Goal: Task Accomplishment & Management: Manage account settings

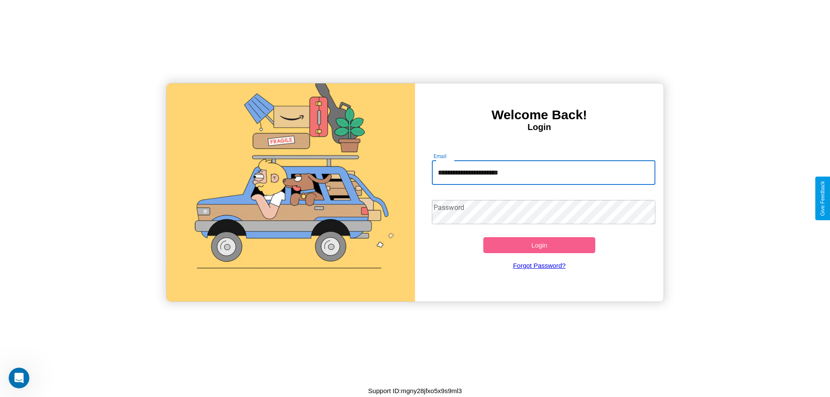
type input "**********"
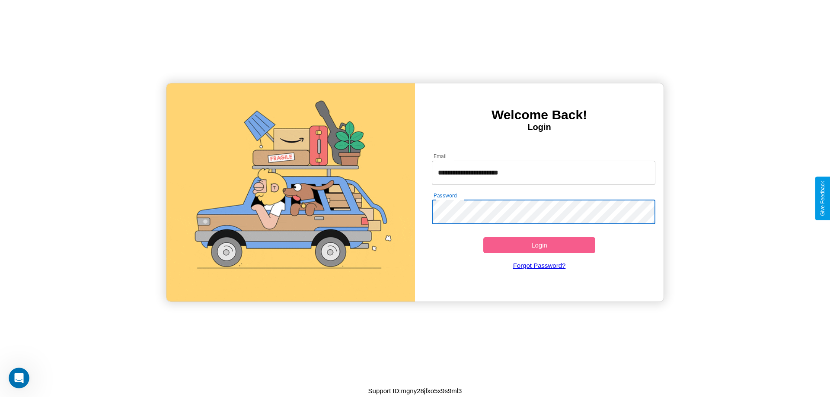
click at [539, 245] on button "Login" at bounding box center [539, 245] width 112 height 16
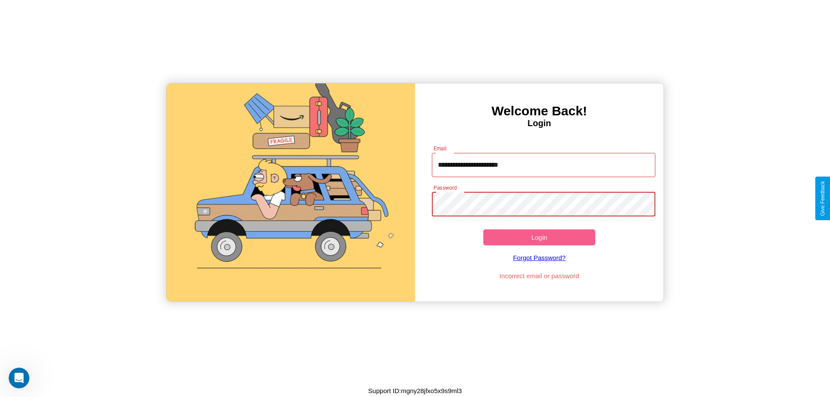
click at [539, 237] on button "Login" at bounding box center [539, 238] width 112 height 16
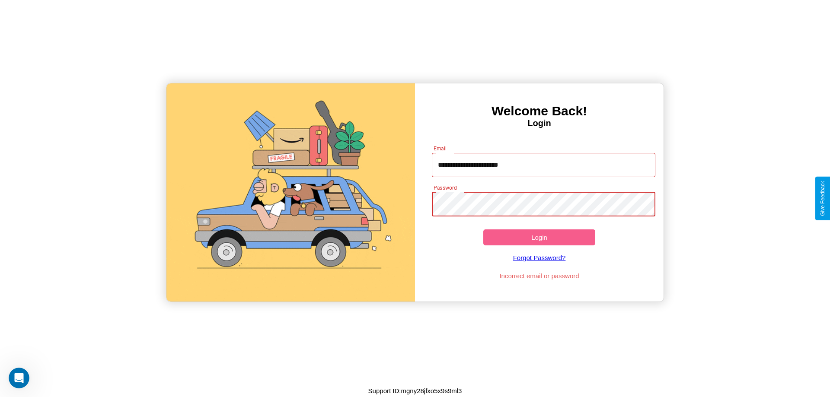
click at [539, 237] on button "Login" at bounding box center [539, 238] width 112 height 16
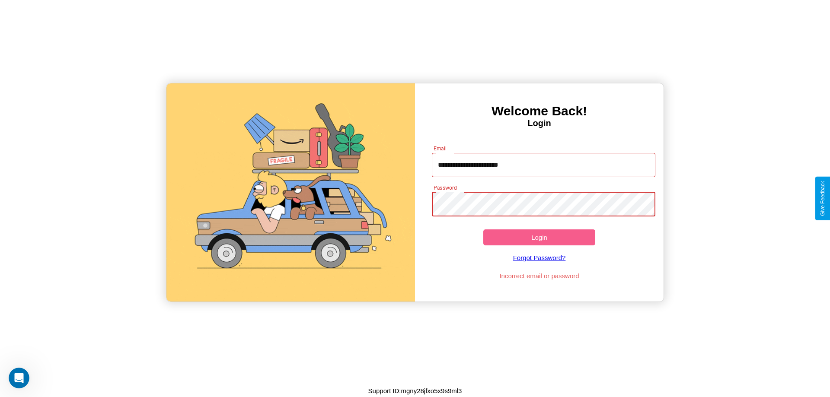
click at [539, 237] on button "Login" at bounding box center [539, 238] width 112 height 16
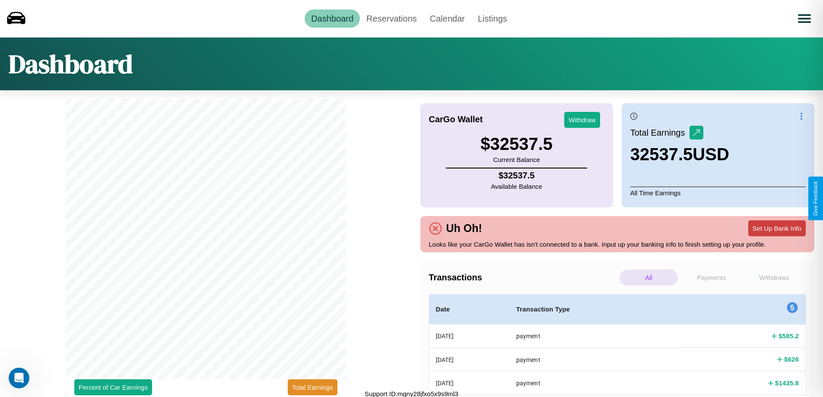
click at [777, 228] on button "Set Up Bank Info" at bounding box center [777, 228] width 57 height 16
